Goal: Task Accomplishment & Management: Use online tool/utility

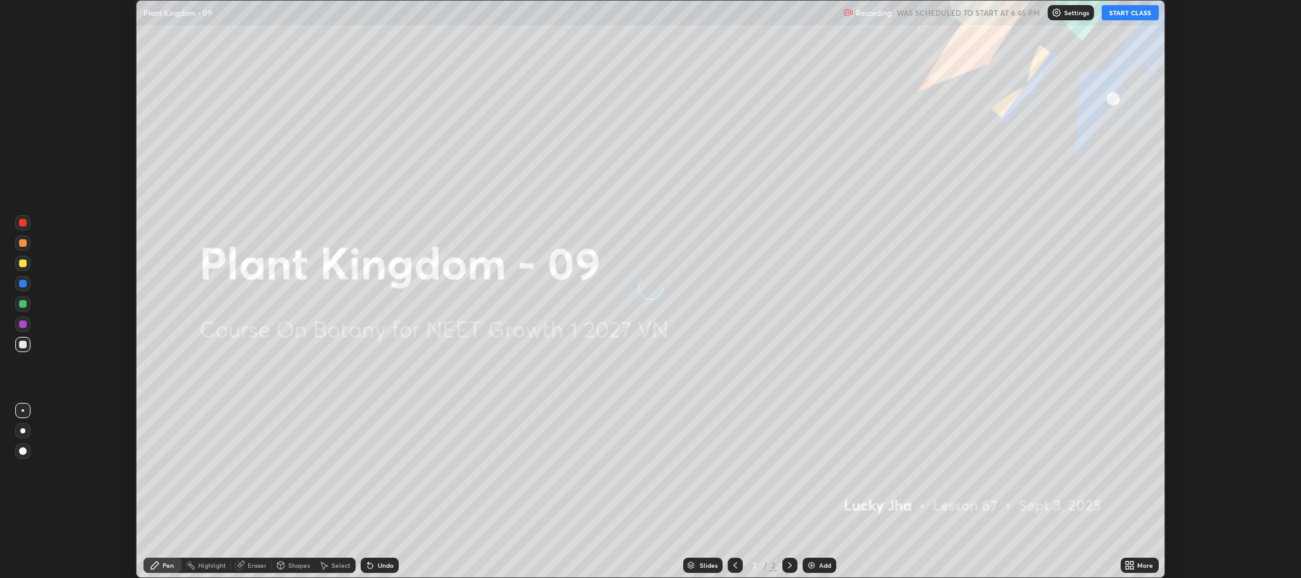
scroll to position [578, 1300]
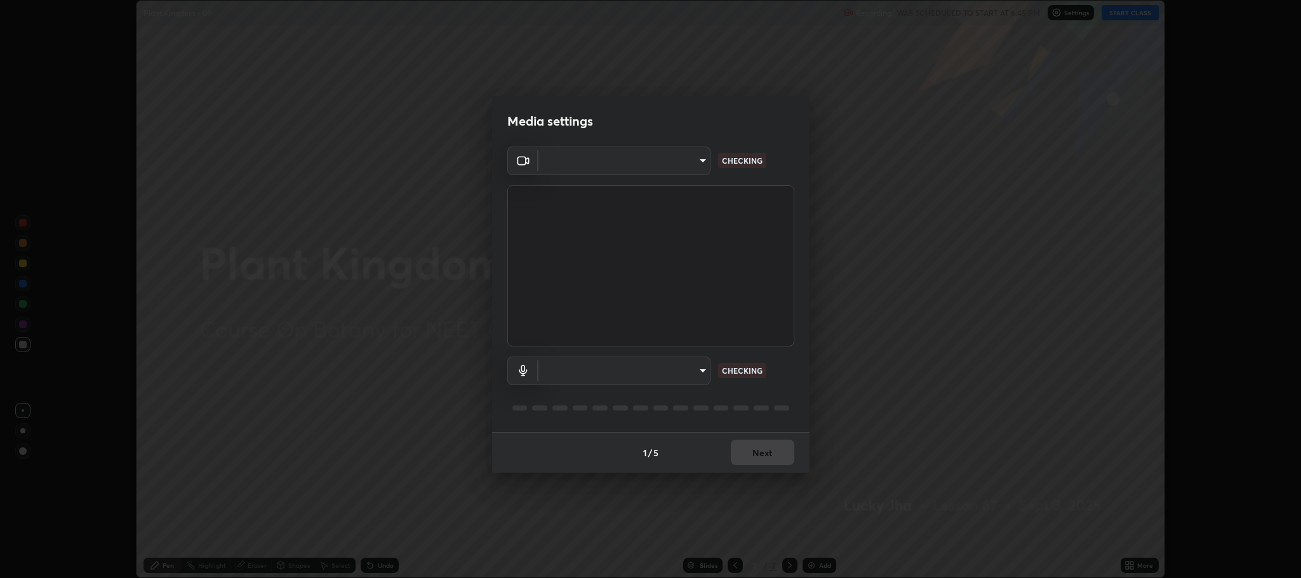
type input "11ae5ff246d08d158b292c9bb26650a353e4513ba1ea0569645e75c22a59fd1d"
type input "communications"
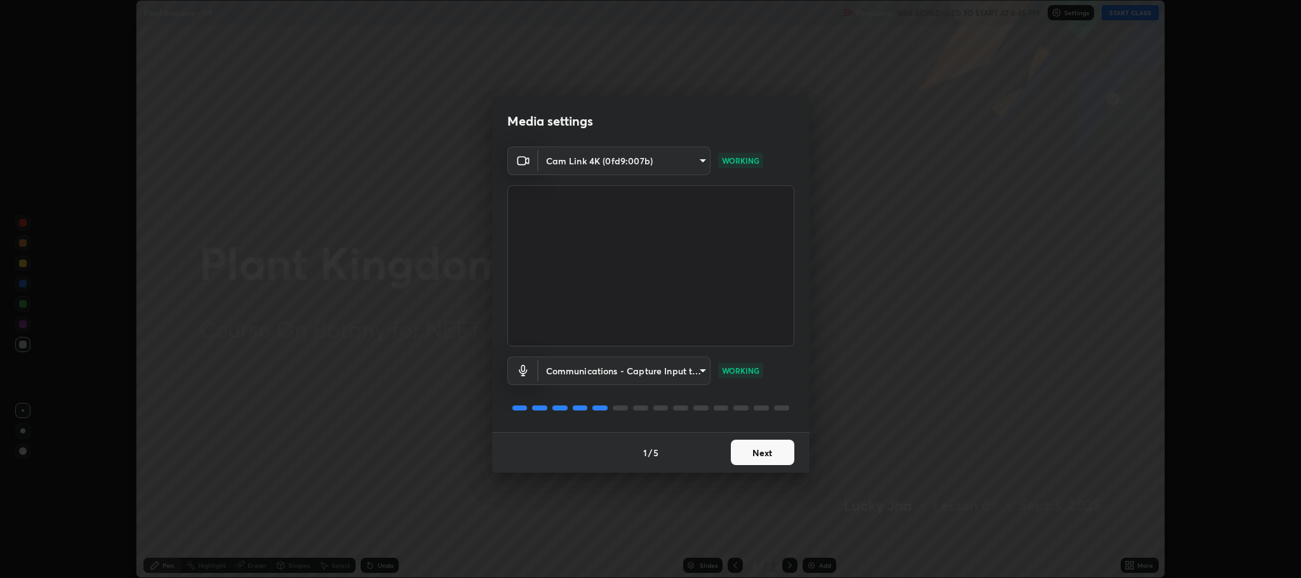
click at [763, 456] on button "Next" at bounding box center [762, 452] width 63 height 25
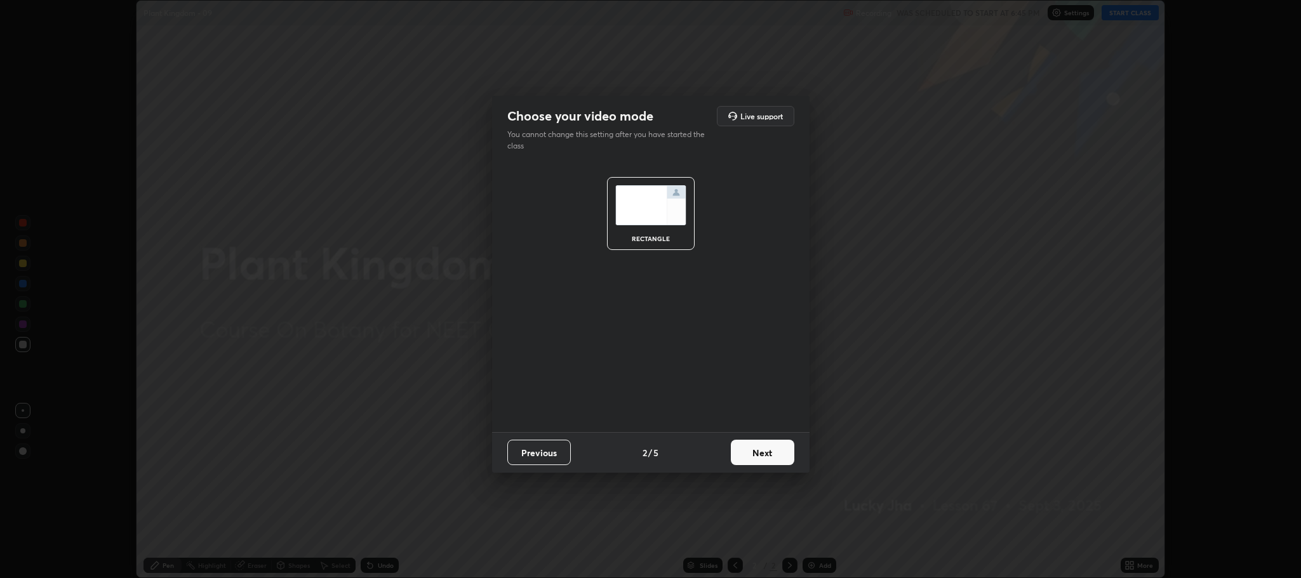
click at [764, 454] on button "Next" at bounding box center [762, 452] width 63 height 25
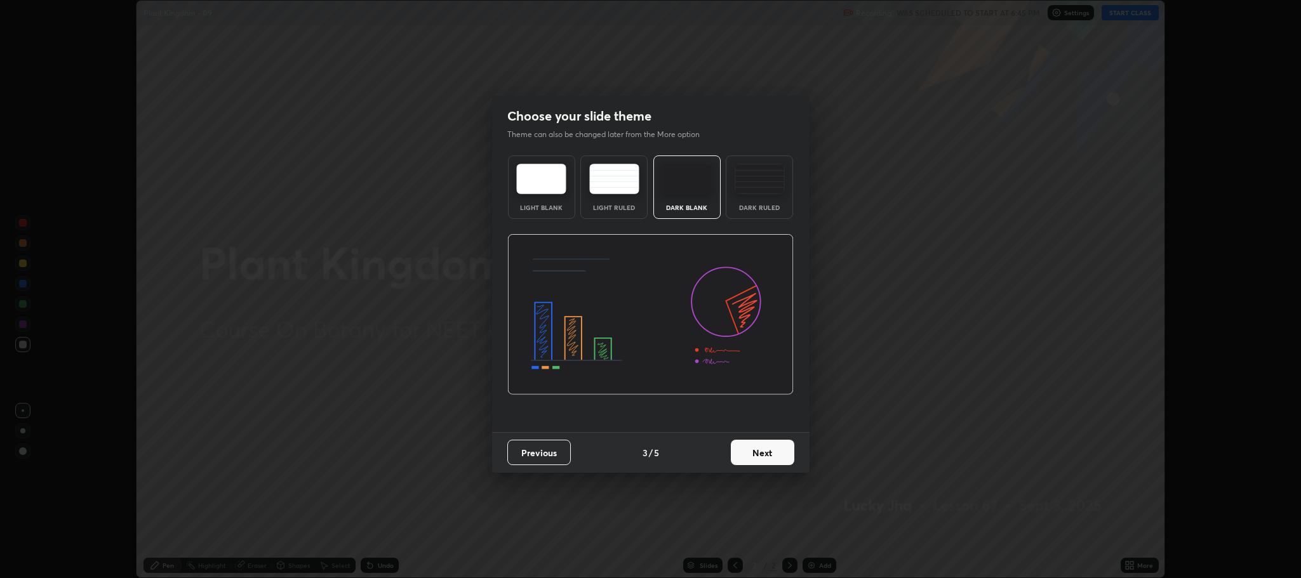
click at [767, 459] on button "Next" at bounding box center [762, 452] width 63 height 25
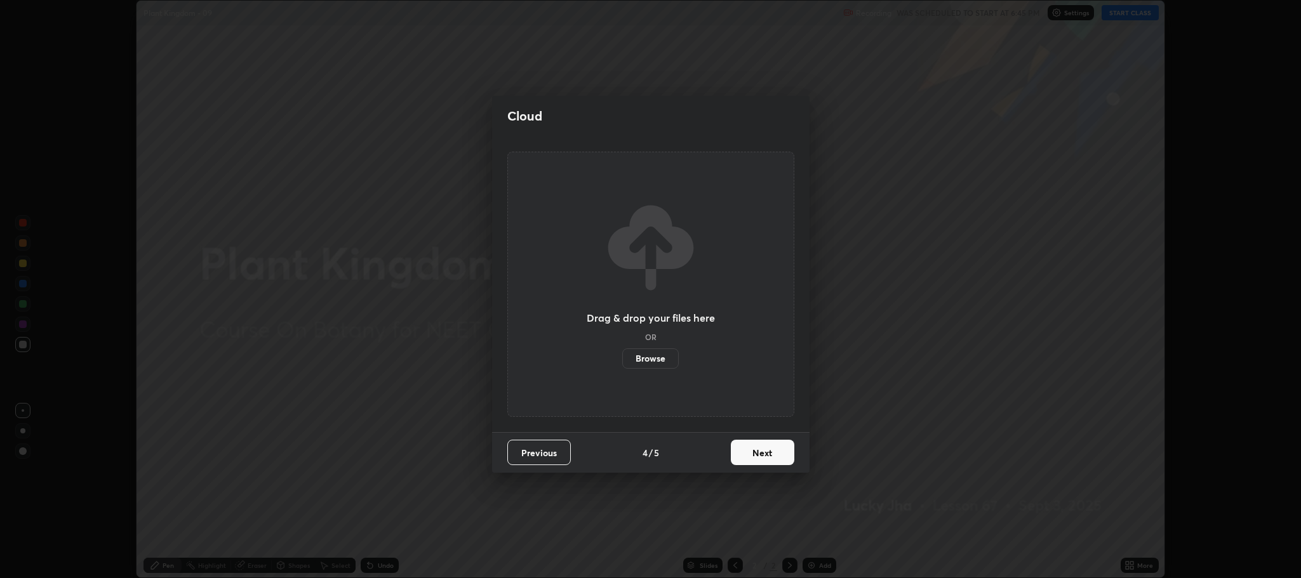
click at [770, 459] on button "Next" at bounding box center [762, 452] width 63 height 25
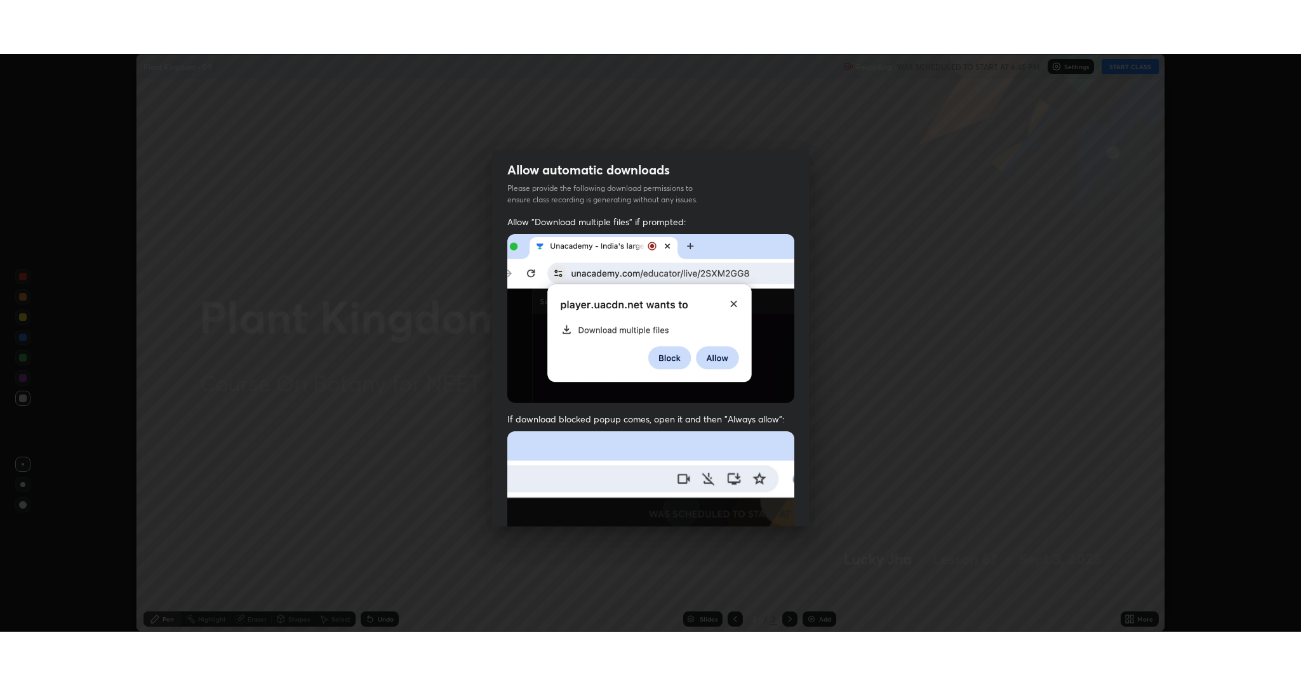
scroll to position [257, 0]
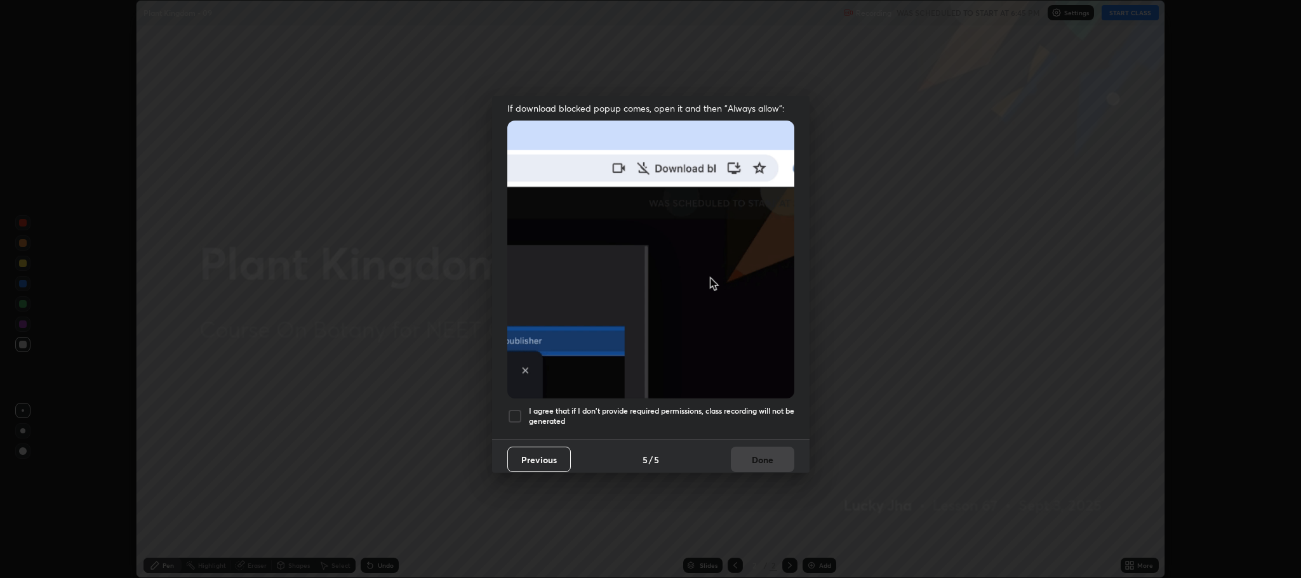
click at [515, 409] on div at bounding box center [514, 416] width 15 height 15
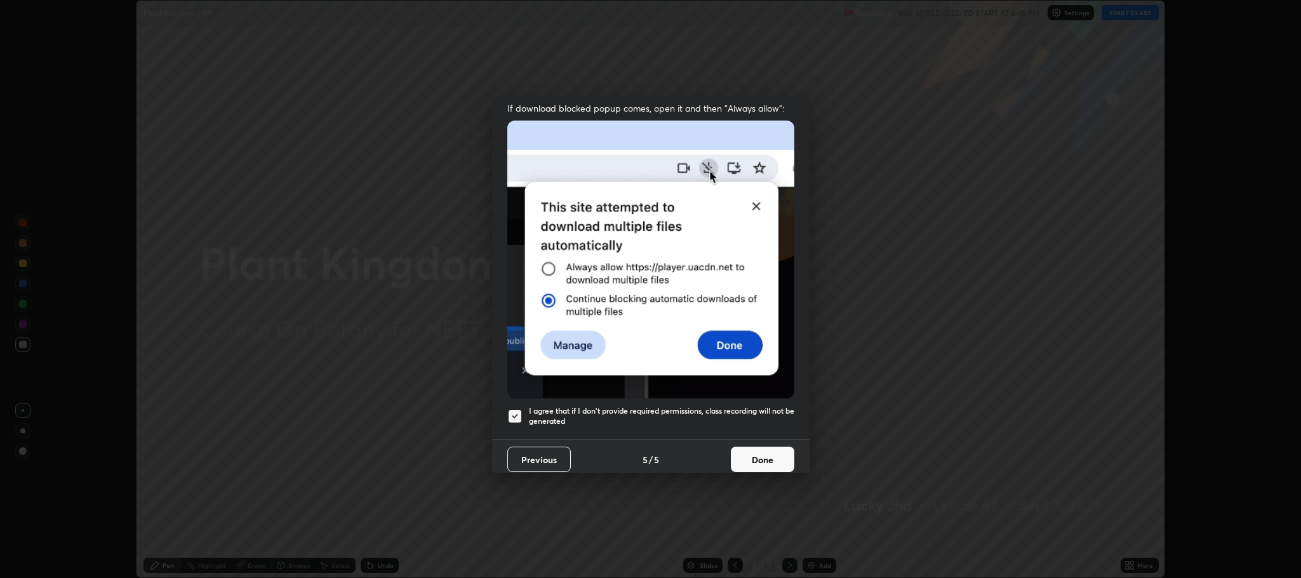
click at [758, 450] on button "Done" at bounding box center [762, 459] width 63 height 25
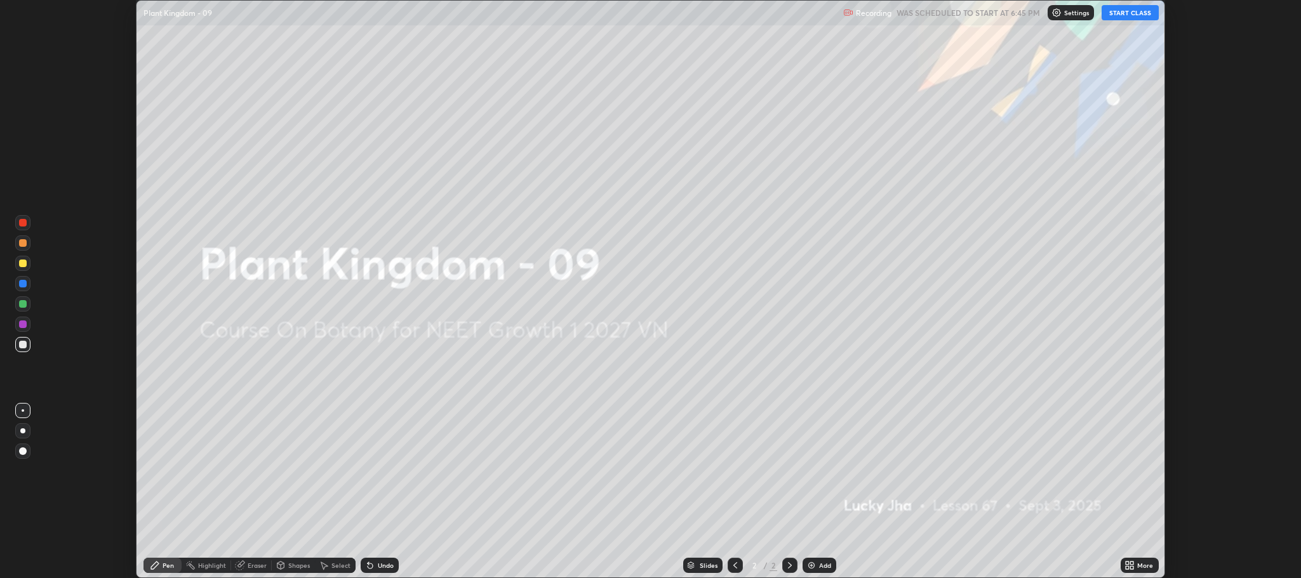
click at [819, 567] on div "Add" at bounding box center [825, 565] width 12 height 6
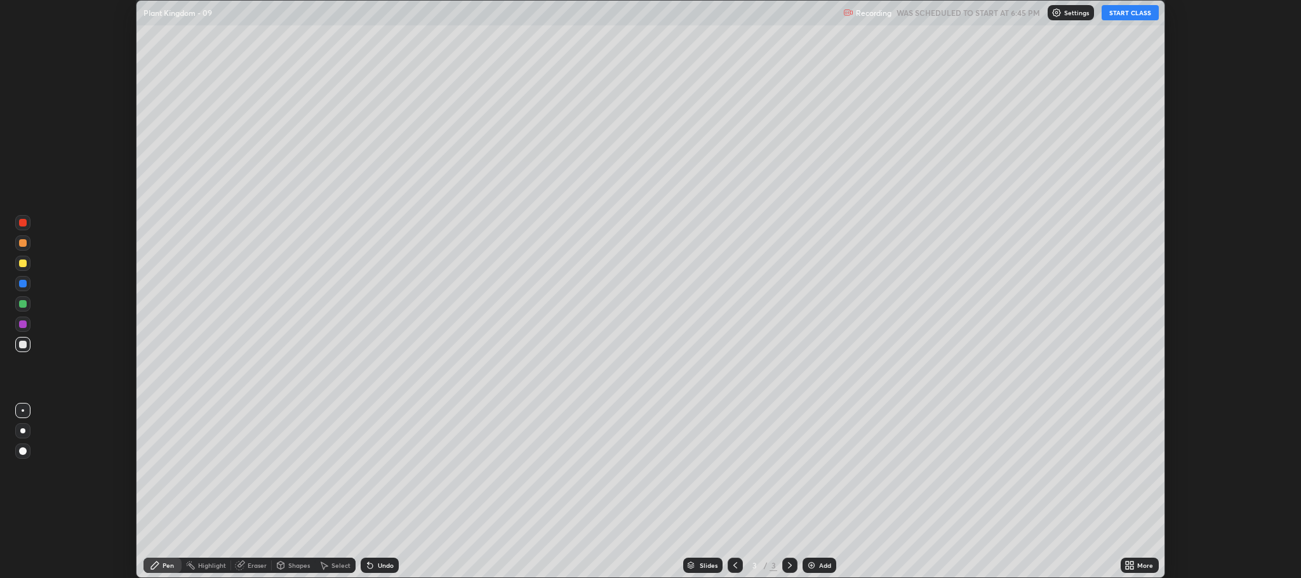
click at [1123, 16] on button "START CLASS" at bounding box center [1129, 12] width 57 height 15
click at [1132, 563] on icon at bounding box center [1131, 563] width 3 height 3
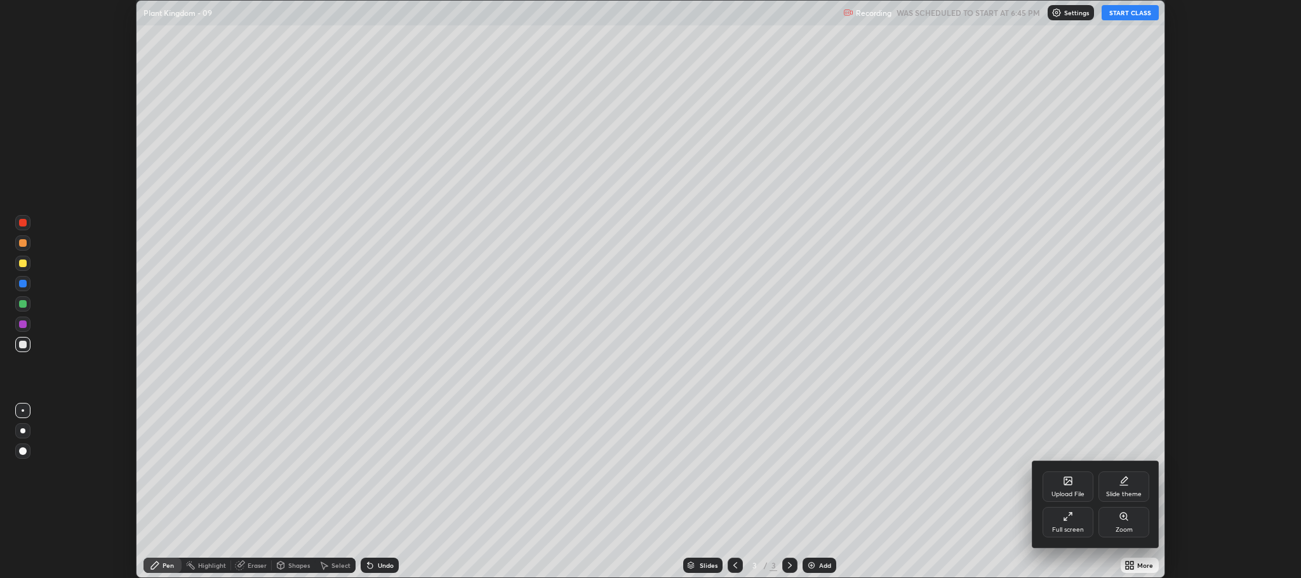
click at [1075, 528] on div "Full screen" at bounding box center [1068, 530] width 32 height 6
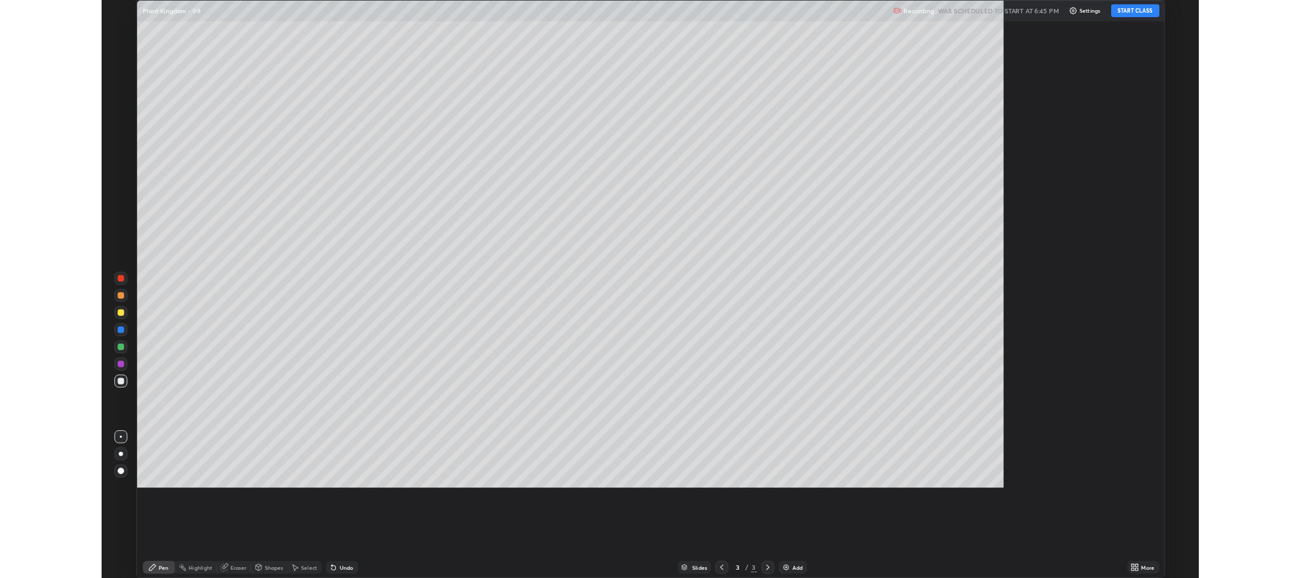
scroll to position [685, 1301]
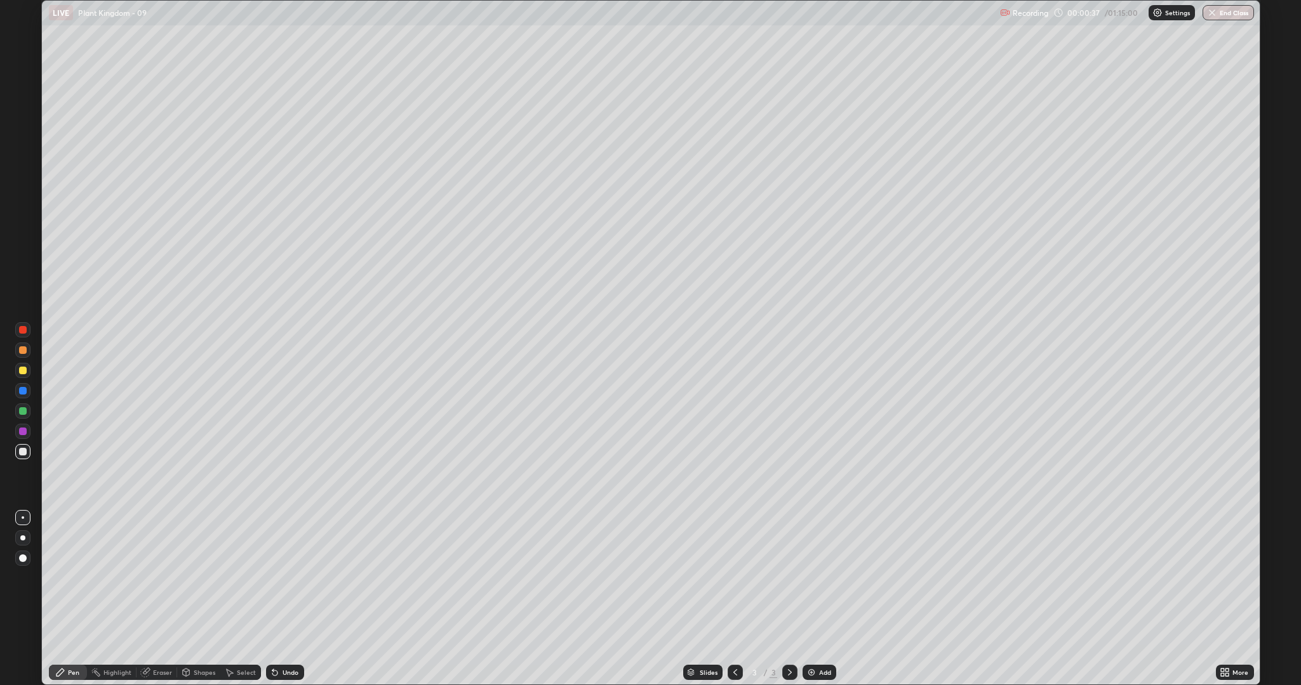
click at [22, 371] on div at bounding box center [23, 371] width 8 height 8
click at [293, 578] on div "Undo" at bounding box center [290, 673] width 16 height 6
click at [20, 456] on div at bounding box center [22, 451] width 15 height 15
click at [29, 353] on div at bounding box center [22, 350] width 15 height 15
click at [20, 376] on div at bounding box center [22, 370] width 15 height 15
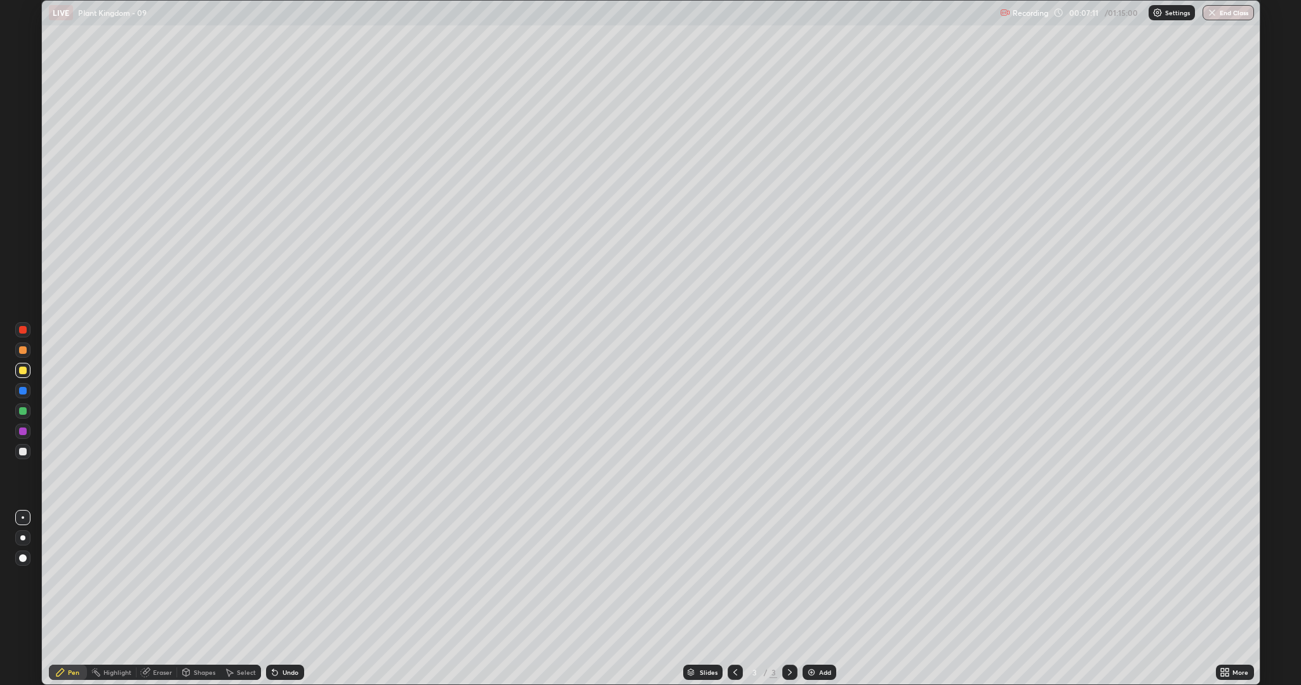
click at [20, 453] on div at bounding box center [23, 452] width 8 height 8
click at [21, 352] on div at bounding box center [23, 351] width 8 height 8
click at [291, 578] on div "Undo" at bounding box center [290, 673] width 16 height 6
click at [20, 453] on div at bounding box center [23, 452] width 8 height 8
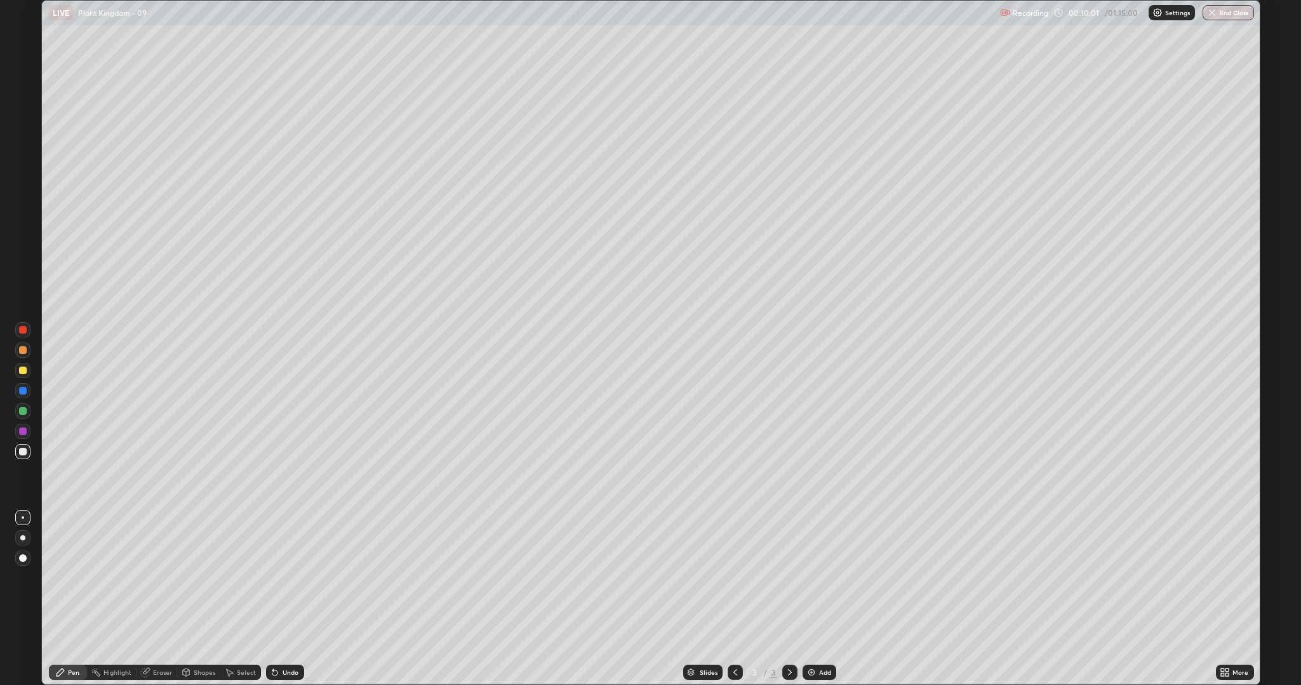
click at [293, 578] on div "Undo" at bounding box center [290, 673] width 16 height 6
click at [291, 578] on div "Undo" at bounding box center [290, 673] width 16 height 6
click at [289, 578] on div "Undo" at bounding box center [290, 673] width 16 height 6
click at [24, 418] on div at bounding box center [22, 411] width 15 height 15
click at [27, 351] on div at bounding box center [22, 350] width 15 height 15
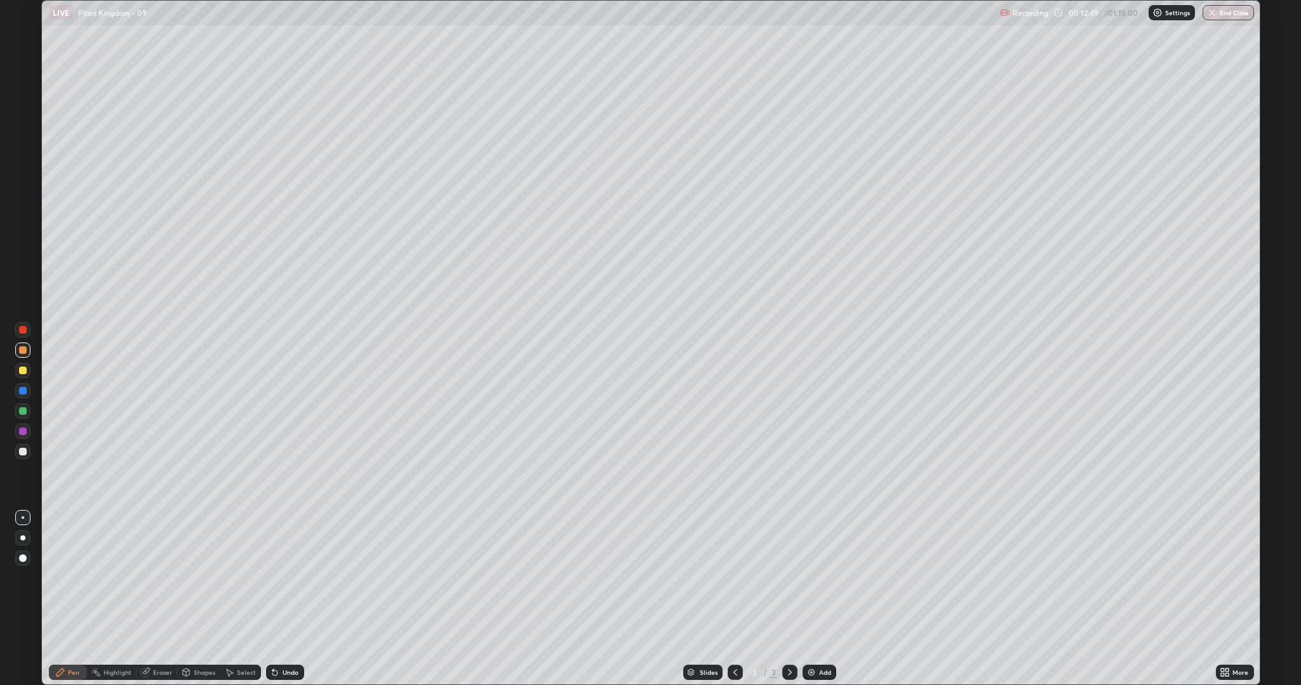
click at [23, 446] on div at bounding box center [22, 451] width 15 height 15
click at [22, 449] on div at bounding box center [23, 452] width 8 height 8
click at [22, 351] on div at bounding box center [23, 351] width 8 height 8
click at [22, 452] on div at bounding box center [23, 452] width 8 height 8
click at [809, 578] on img at bounding box center [811, 673] width 10 height 10
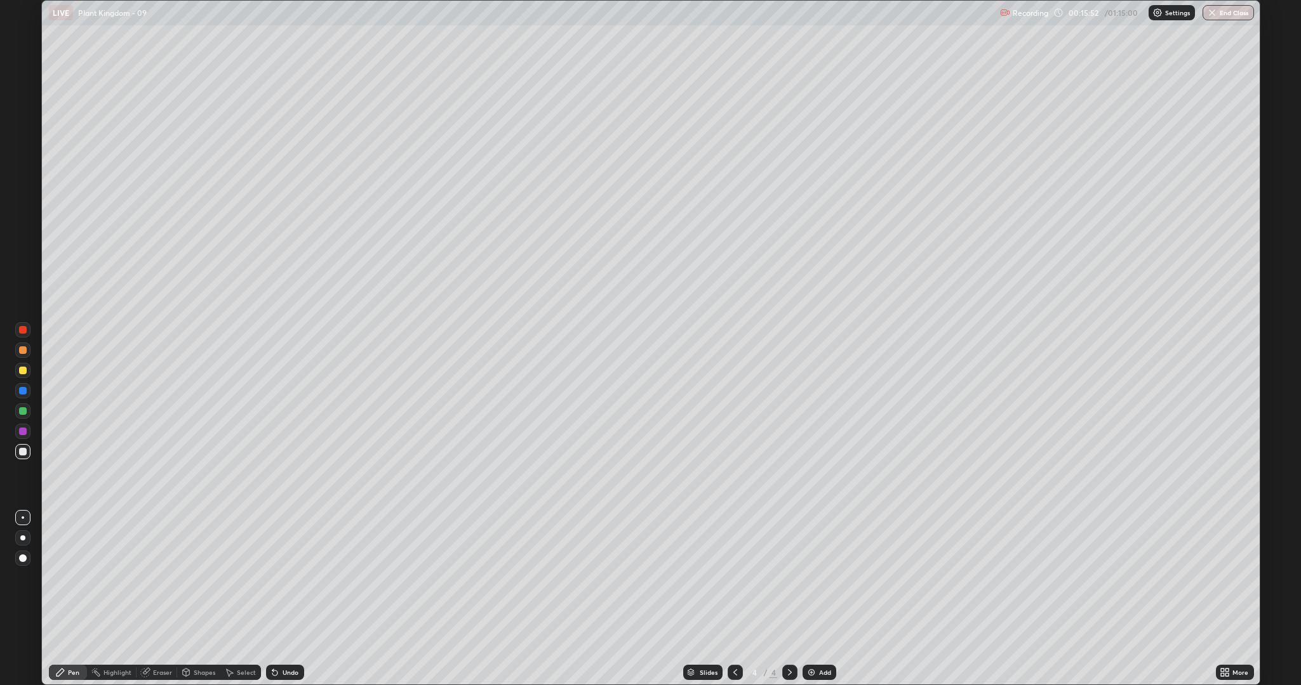
click at [22, 370] on div at bounding box center [23, 371] width 8 height 8
click at [20, 449] on div at bounding box center [23, 452] width 8 height 8
click at [293, 578] on div "Undo" at bounding box center [290, 673] width 16 height 6
click at [287, 578] on div "Undo" at bounding box center [290, 673] width 16 height 6
click at [273, 578] on icon at bounding box center [274, 673] width 5 height 5
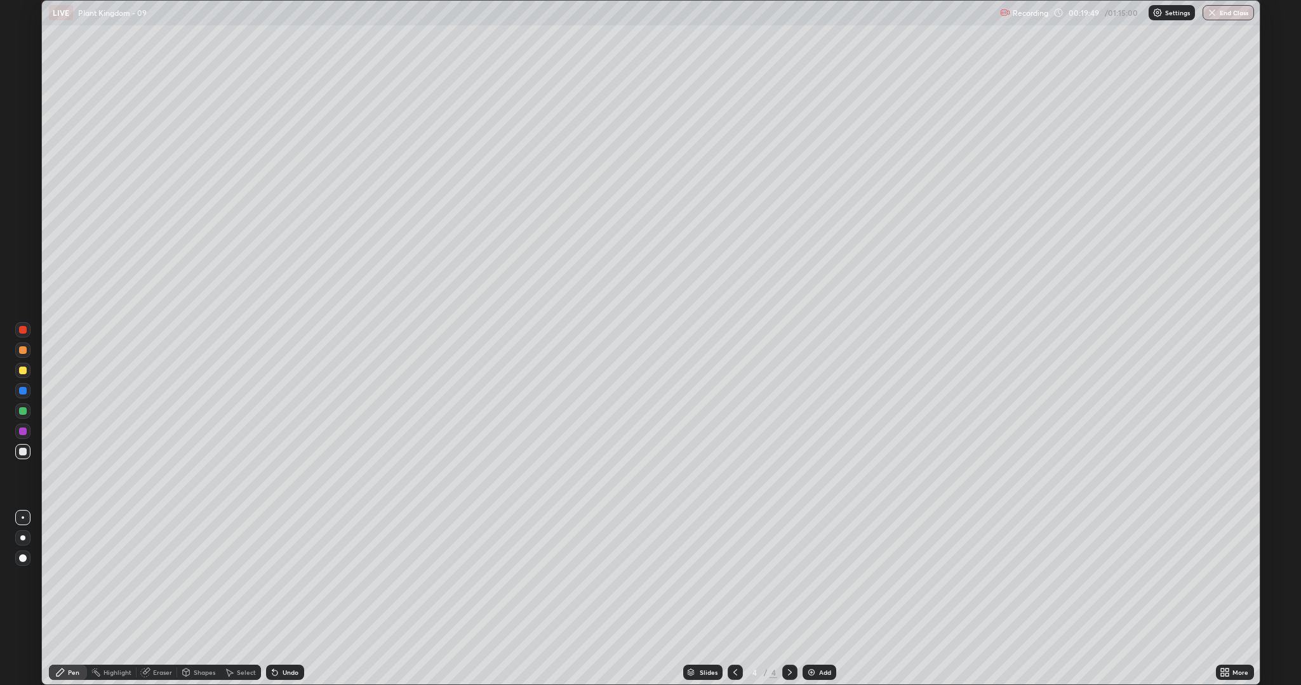
click at [273, 578] on icon at bounding box center [274, 673] width 5 height 5
click at [266, 578] on div "Undo" at bounding box center [285, 672] width 38 height 15
click at [735, 578] on icon at bounding box center [735, 673] width 10 height 10
click at [184, 578] on div "Shapes" at bounding box center [198, 672] width 43 height 15
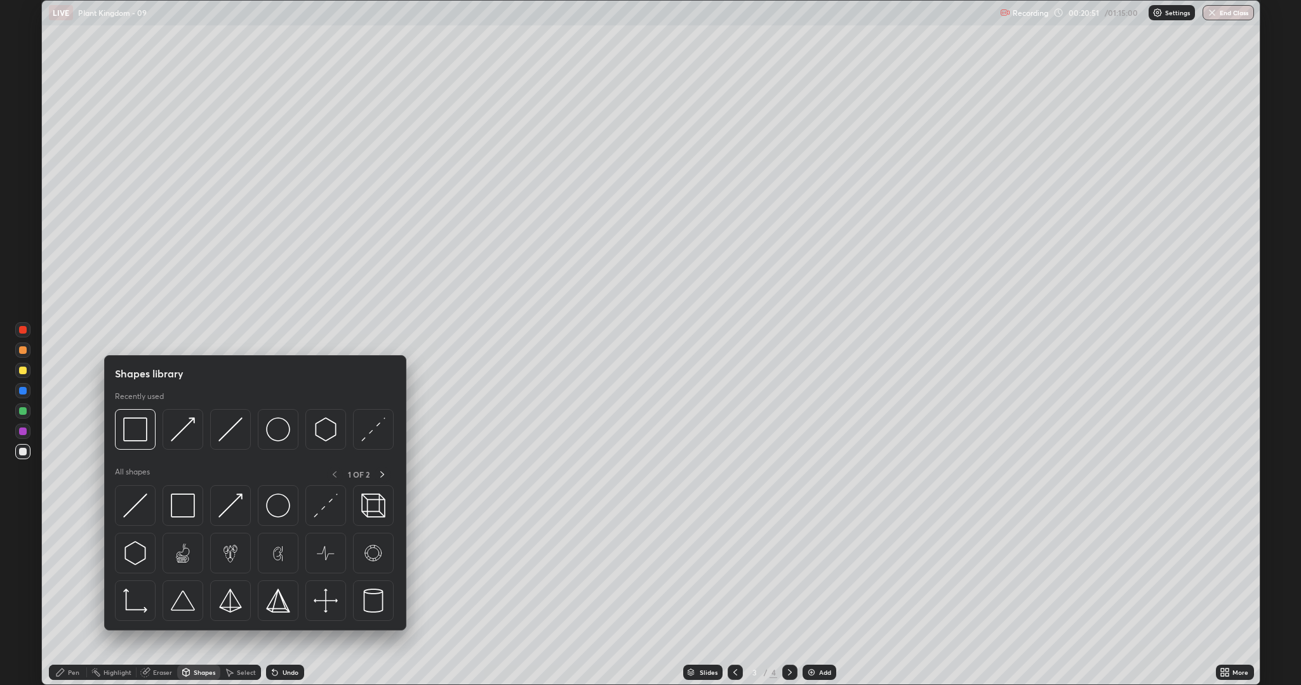
click at [148, 578] on icon at bounding box center [146, 671] width 7 height 6
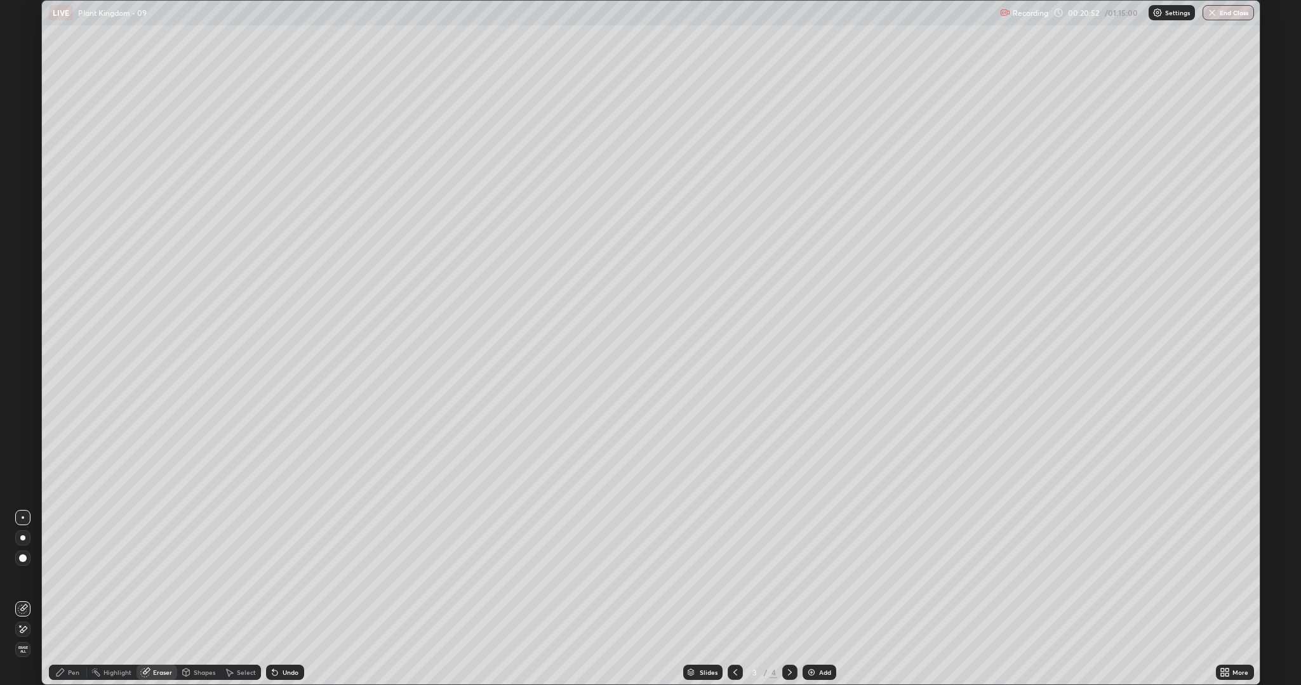
click at [24, 578] on div at bounding box center [22, 629] width 15 height 15
click at [65, 578] on div "Pen" at bounding box center [68, 672] width 38 height 15
click at [148, 578] on icon at bounding box center [145, 673] width 10 height 11
click at [27, 578] on icon at bounding box center [23, 630] width 10 height 11
click at [73, 578] on div "Pen" at bounding box center [73, 673] width 11 height 6
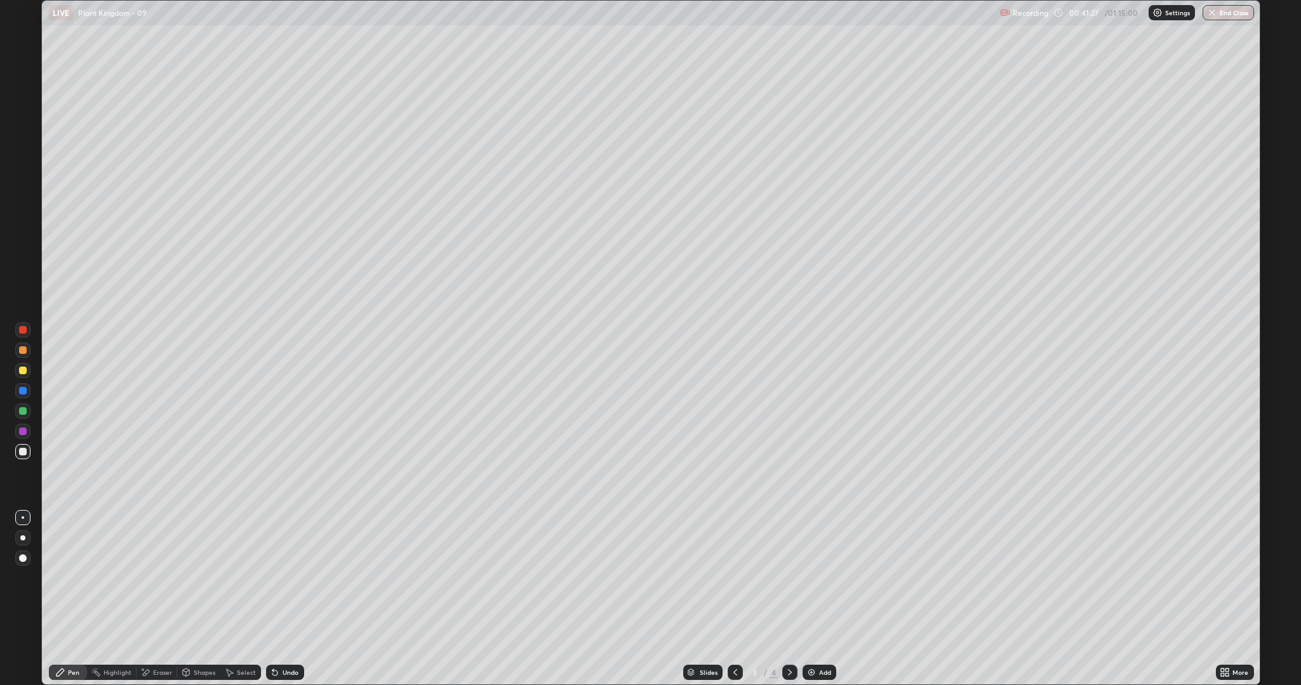
click at [28, 373] on div at bounding box center [22, 370] width 15 height 15
click at [282, 578] on div "Undo" at bounding box center [290, 673] width 16 height 6
click at [284, 578] on div "Undo" at bounding box center [285, 672] width 38 height 15
click at [280, 578] on div "Undo" at bounding box center [285, 672] width 38 height 15
click at [27, 329] on div at bounding box center [22, 329] width 15 height 15
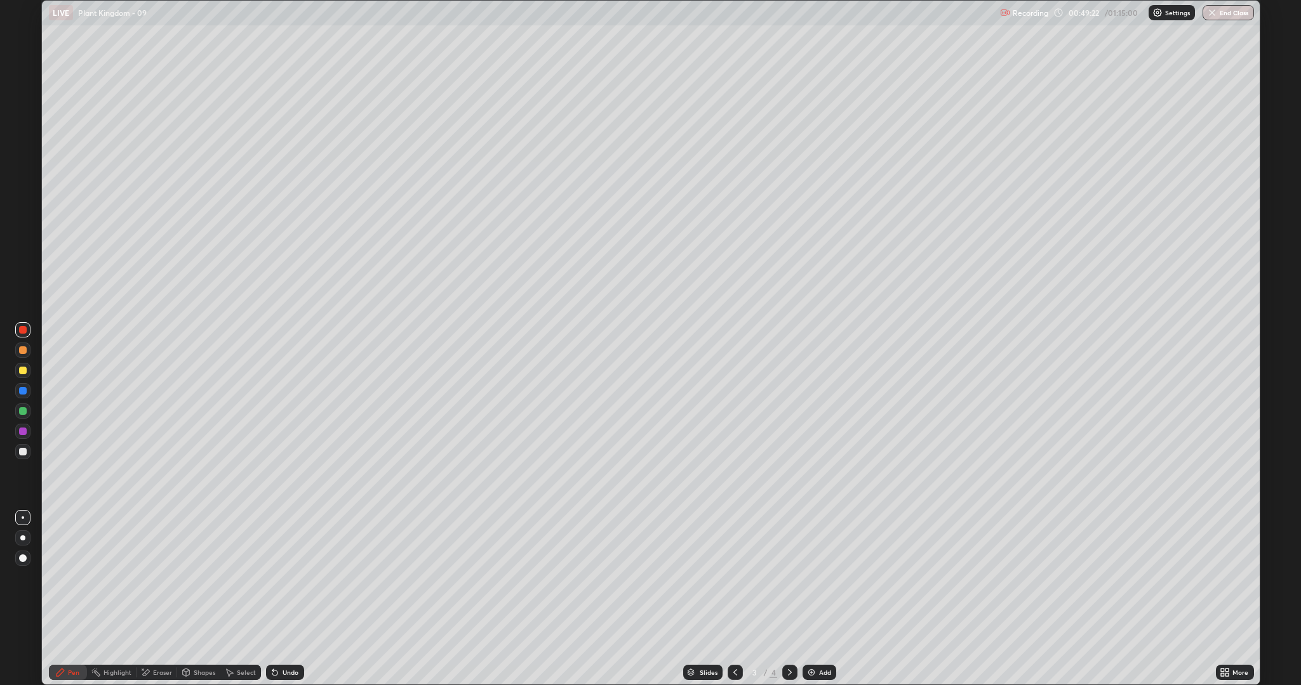
click at [1222, 578] on icon at bounding box center [1222, 670] width 3 height 3
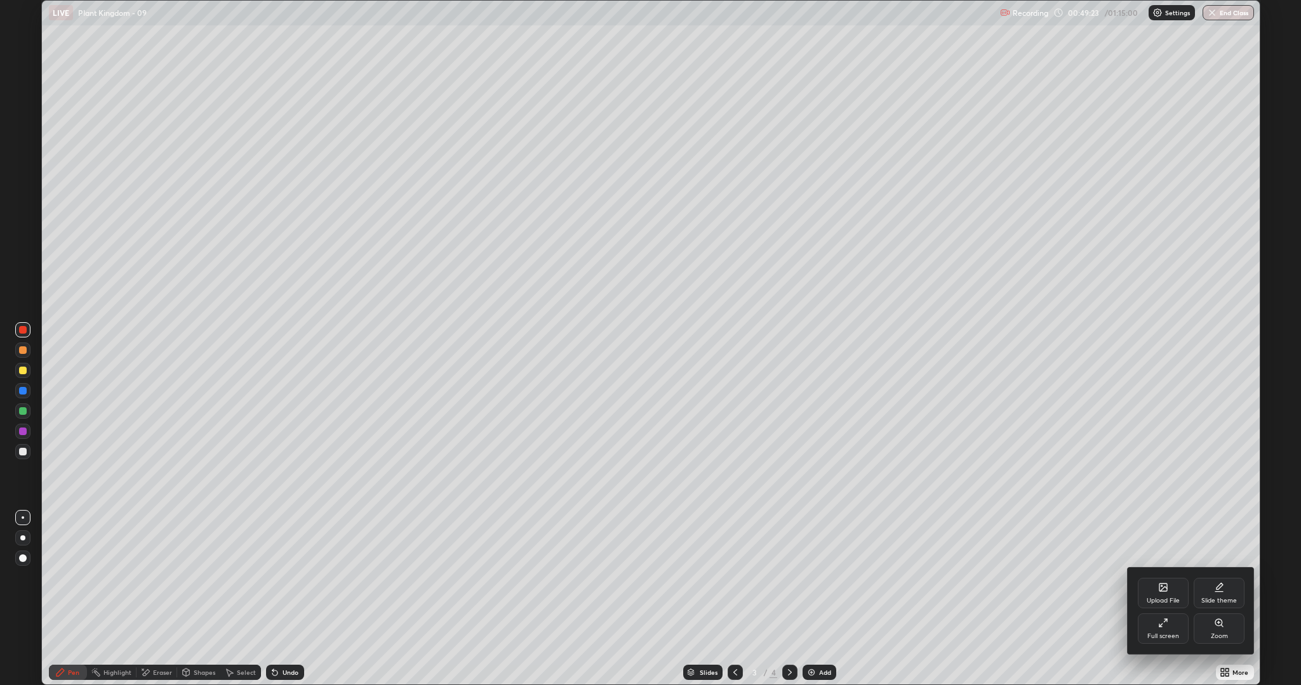
click at [1158, 578] on div "Full screen" at bounding box center [1162, 629] width 51 height 30
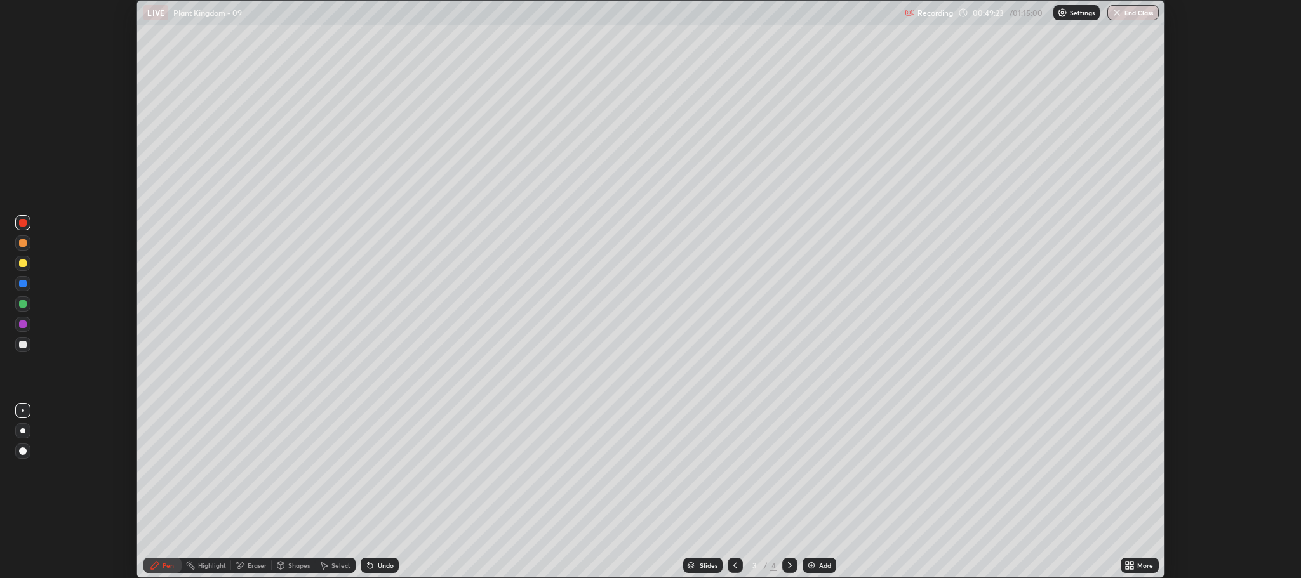
scroll to position [62893, 62171]
click at [1129, 12] on button "End Class" at bounding box center [1133, 12] width 50 height 15
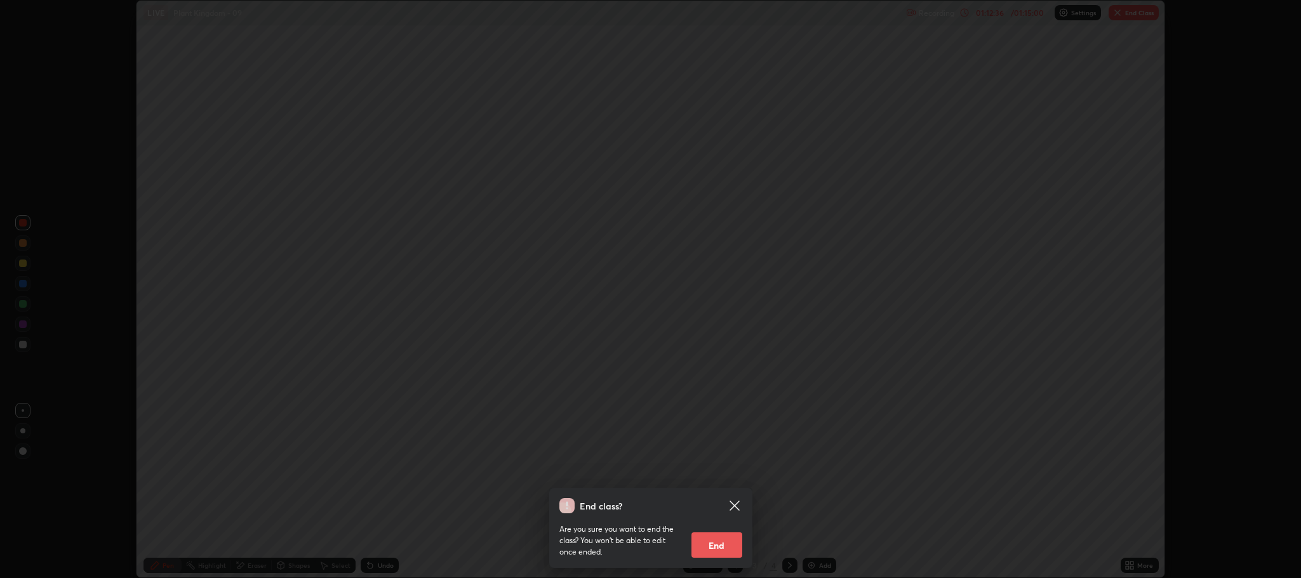
click at [728, 550] on button "End" at bounding box center [716, 545] width 51 height 25
